Goal: Information Seeking & Learning: Learn about a topic

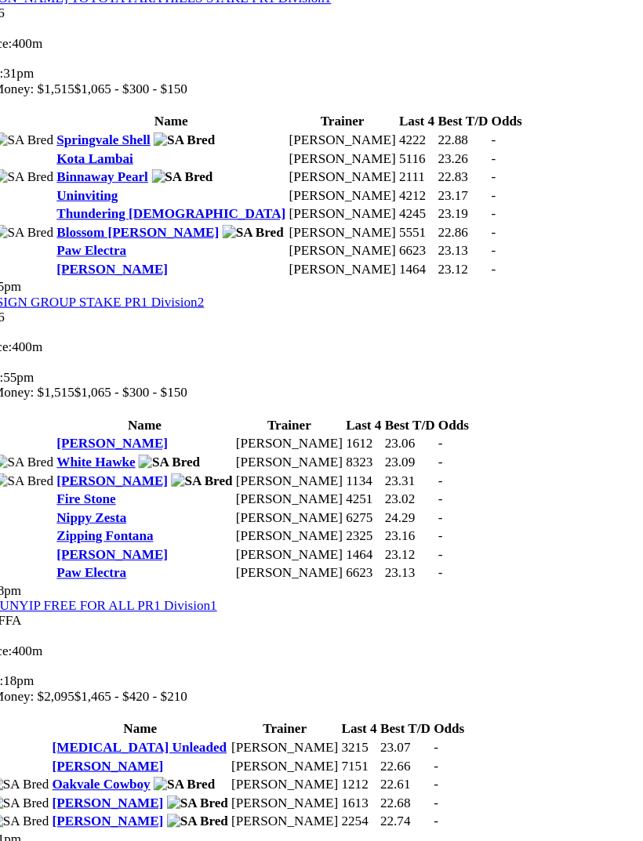
scroll to position [850, 0]
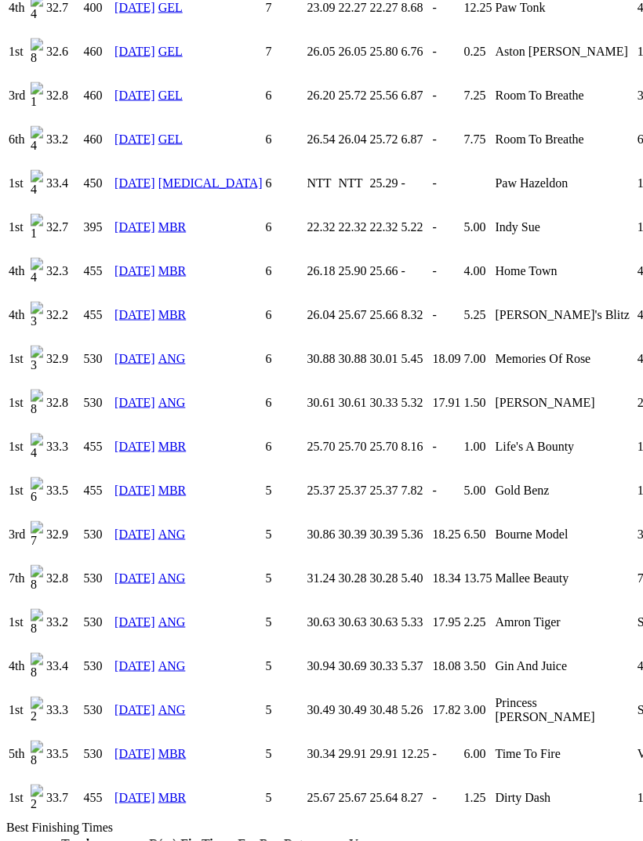
scroll to position [1792, 0]
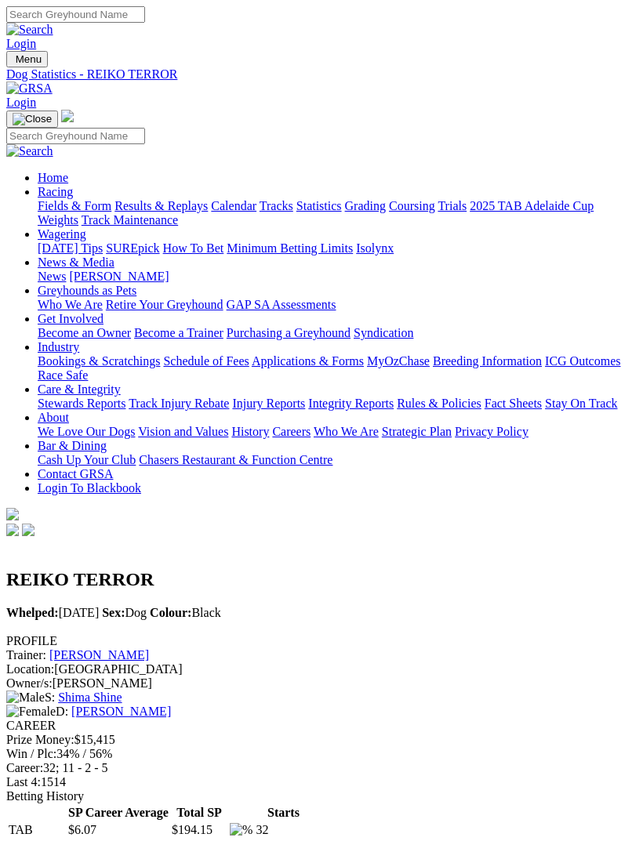
scroll to position [1842, 0]
